Goal: Task Accomplishment & Management: Manage account settings

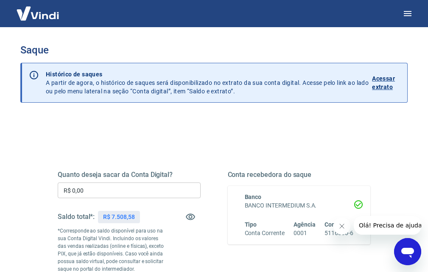
scroll to position [42, 0]
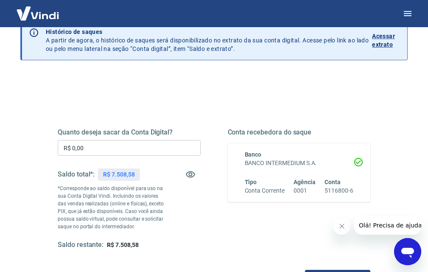
click at [90, 145] on input "R$ 0,00" at bounding box center [129, 148] width 143 height 16
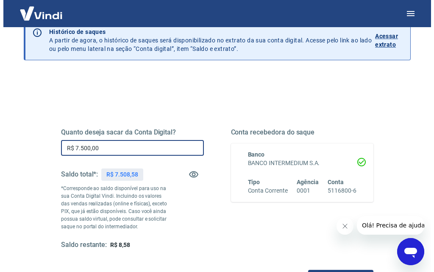
scroll to position [85, 0]
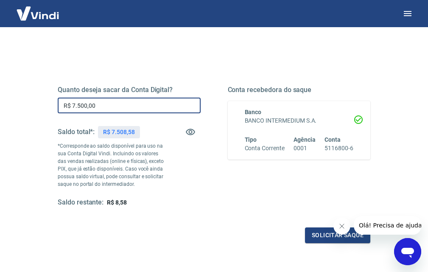
type input "R$ 7.500,00"
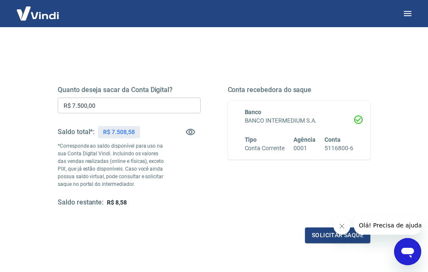
click at [344, 227] on icon "Fechar mensagem da empresa" at bounding box center [341, 225] width 7 height 7
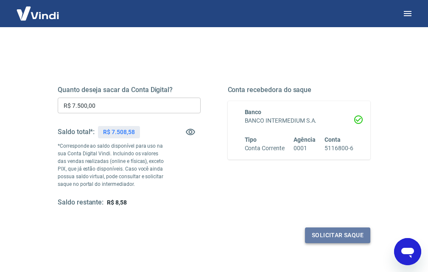
click at [330, 232] on button "Solicitar saque" at bounding box center [337, 235] width 65 height 16
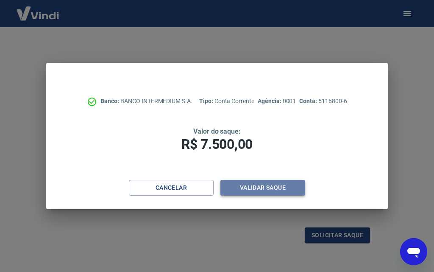
click at [256, 190] on button "Validar saque" at bounding box center [262, 188] width 85 height 16
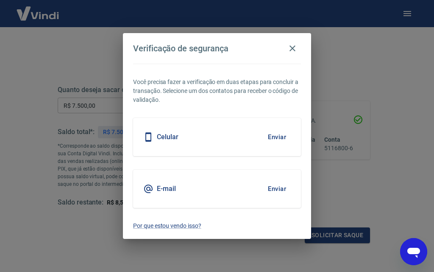
click at [167, 187] on h5 "E-mail" at bounding box center [166, 188] width 19 height 8
click at [283, 188] on button "Enviar" at bounding box center [277, 189] width 28 height 18
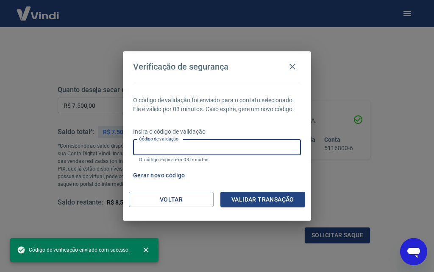
click at [157, 147] on div "Código de validação Código de validação O código expira em 03 minutos." at bounding box center [217, 150] width 168 height 23
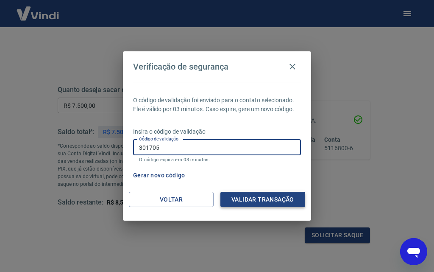
type input "301705"
click at [261, 200] on button "Validar transação" at bounding box center [262, 200] width 85 height 16
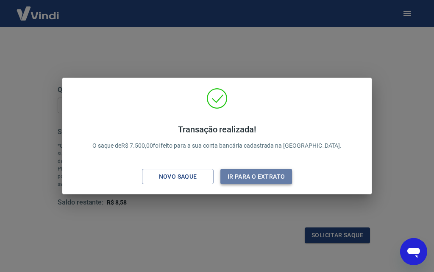
click at [258, 172] on button "Ir para o extrato" at bounding box center [256, 177] width 72 height 16
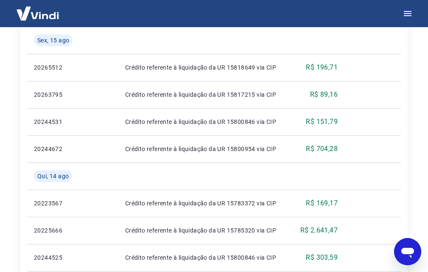
scroll to position [339, 0]
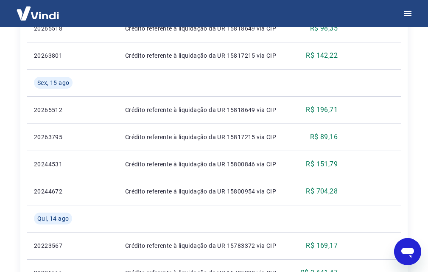
click at [418, 172] on div "Se o saldo aumentar sem um lançamento correspondente no extrato, aguarde alguma…" at bounding box center [214, 226] width 428 height 1076
